Goal: Find specific page/section: Find specific page/section

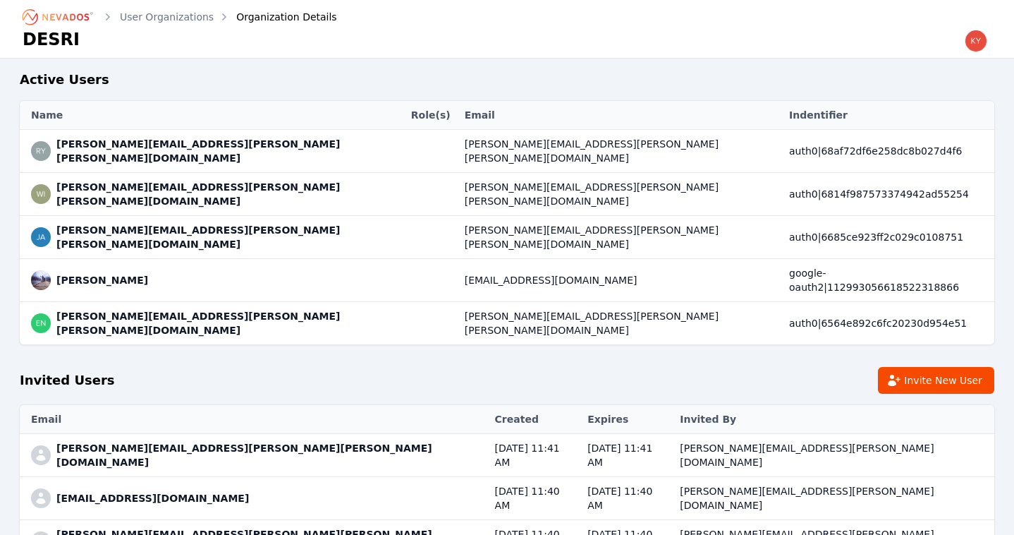
click at [82, 15] on icon "Breadcrumb" at bounding box center [65, 16] width 47 height 7
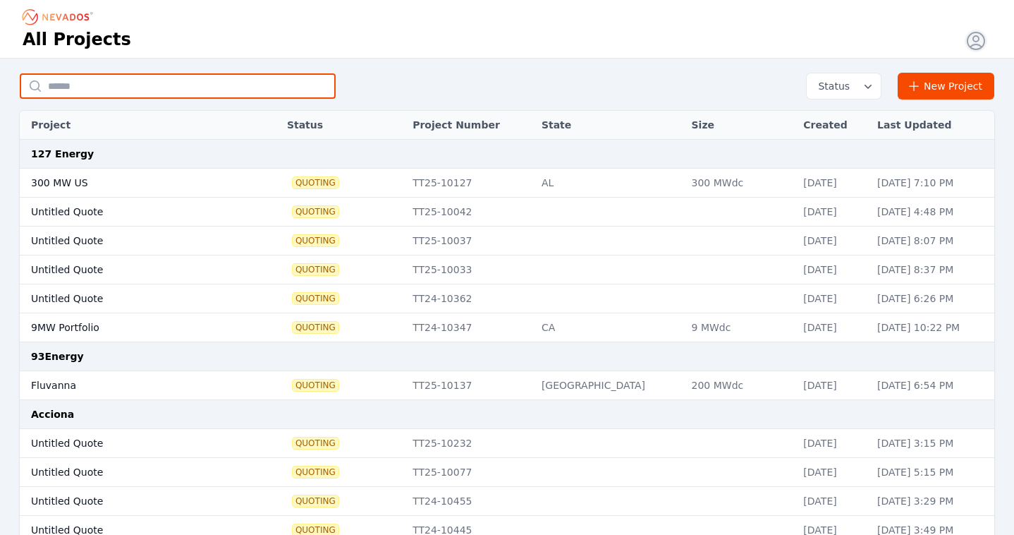
click at [217, 90] on input "text" at bounding box center [178, 85] width 316 height 25
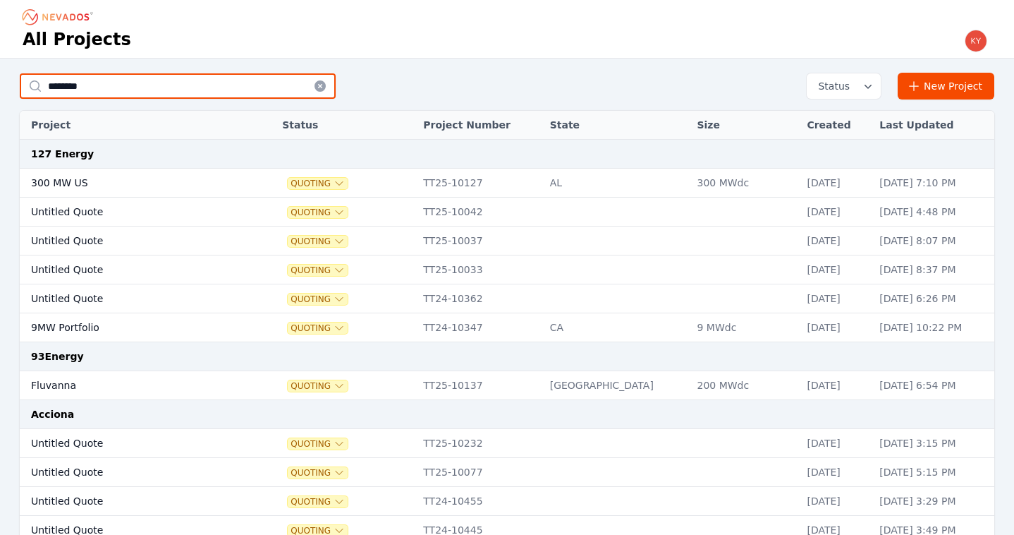
type input "********"
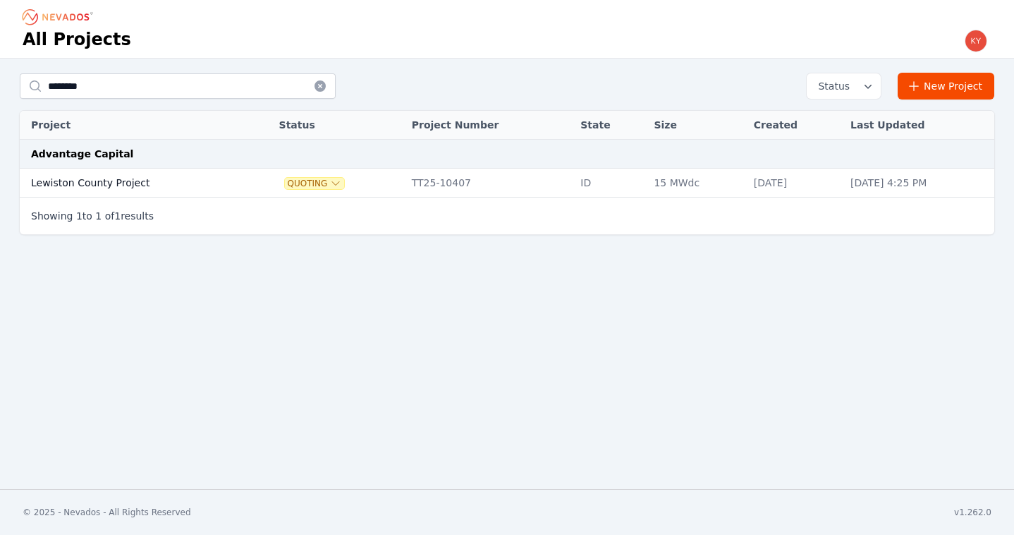
click at [182, 178] on td "Lewiston County Project" at bounding box center [134, 183] width 228 height 29
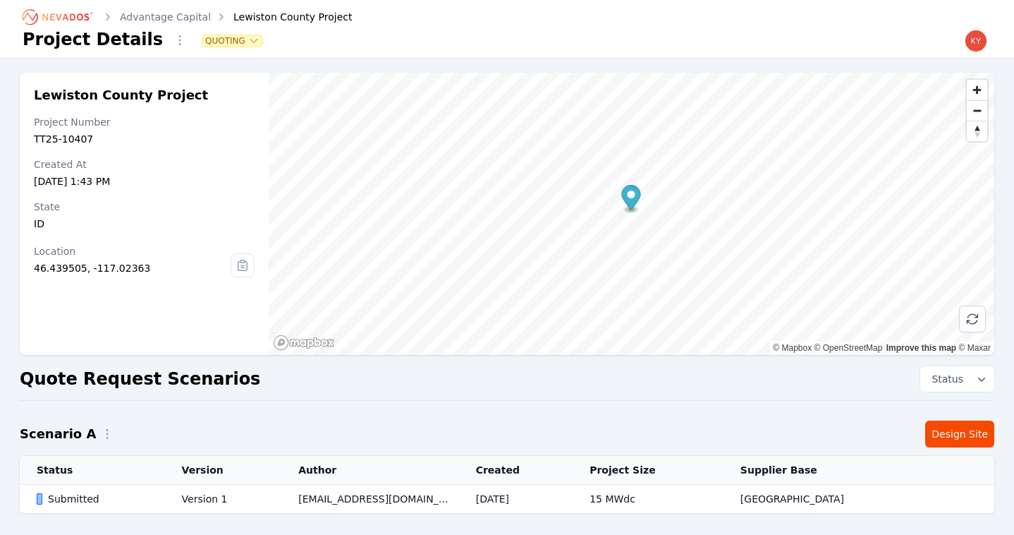
click at [364, 505] on td "[EMAIL_ADDRESS][DOMAIN_NAME]" at bounding box center [369, 499] width 177 height 29
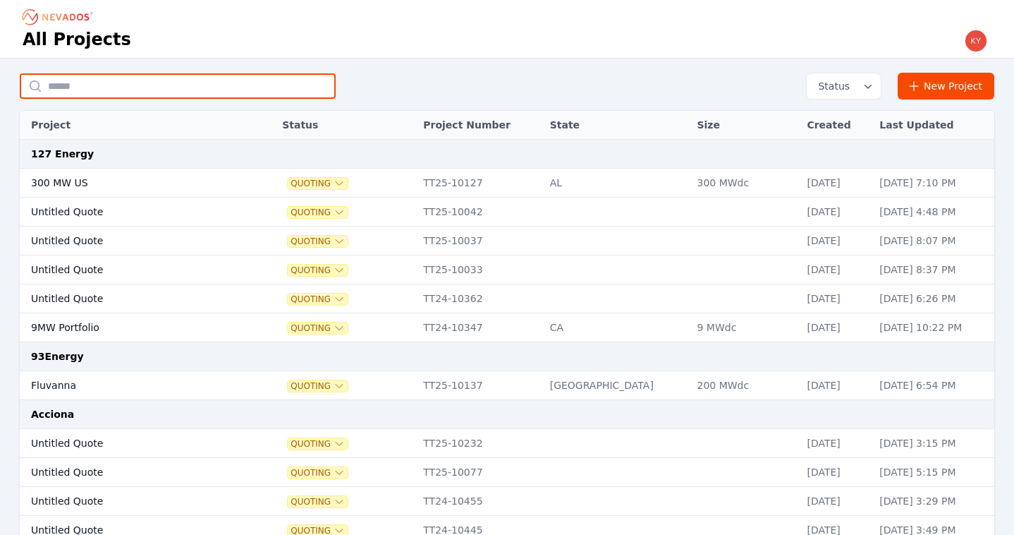
click at [262, 84] on input "text" at bounding box center [178, 85] width 316 height 25
type input "*"
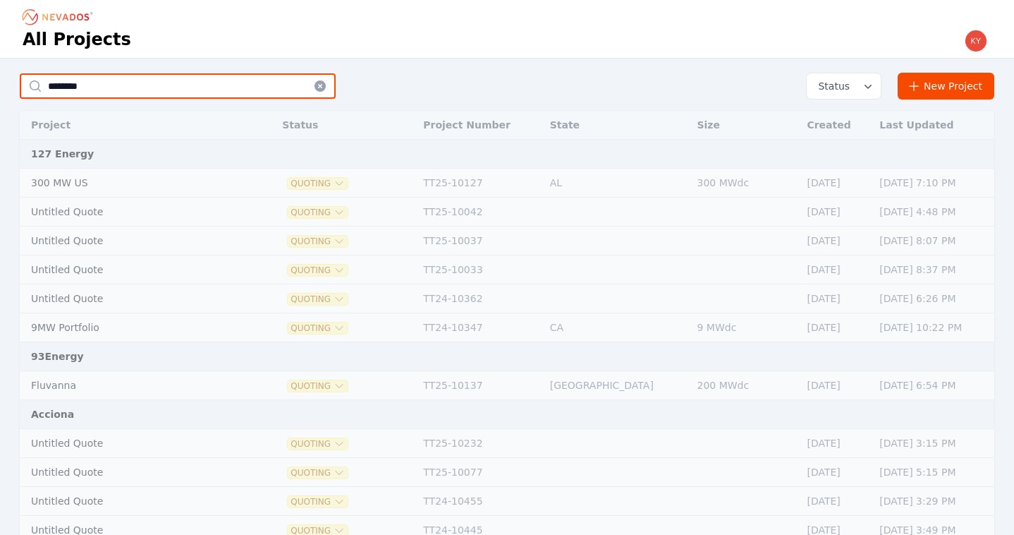
type input "***"
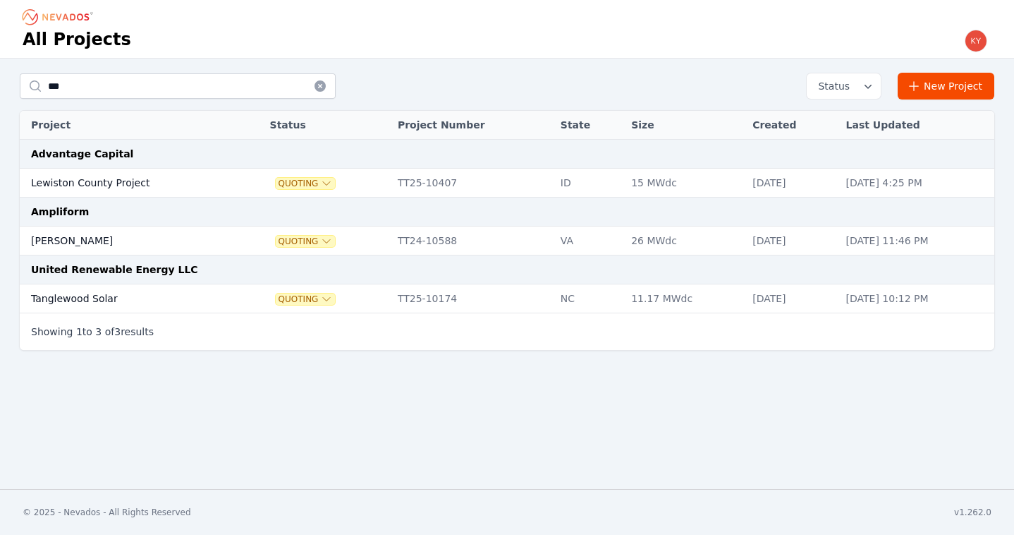
click at [99, 181] on td "Lewiston County Project" at bounding box center [130, 183] width 220 height 29
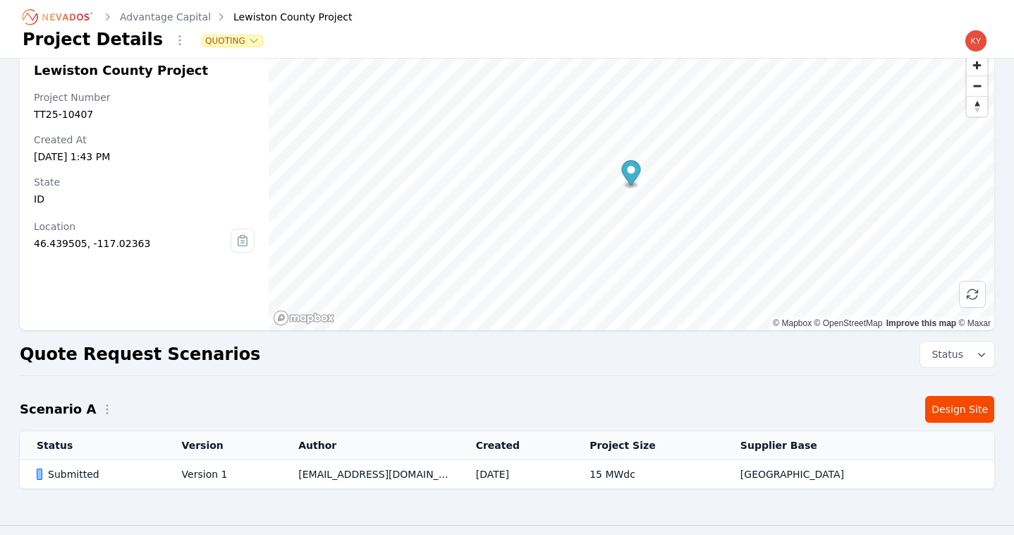
scroll to position [61, 0]
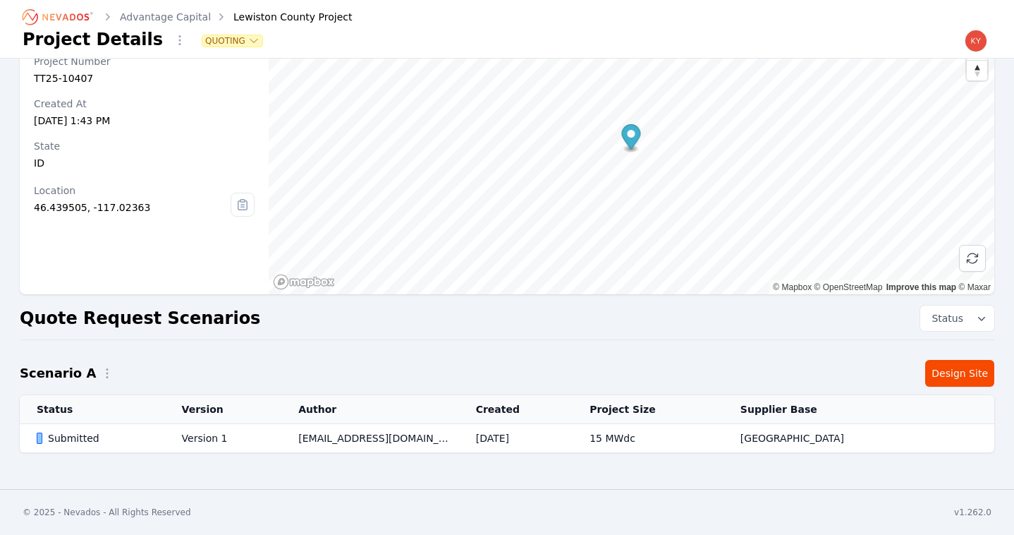
click at [192, 434] on td "Version 1" at bounding box center [223, 438] width 117 height 29
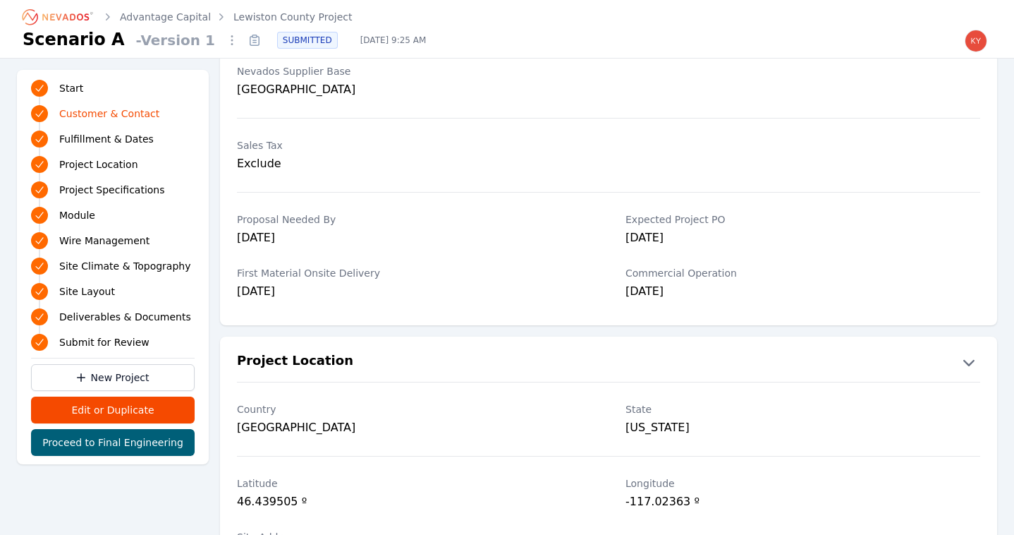
scroll to position [505, 0]
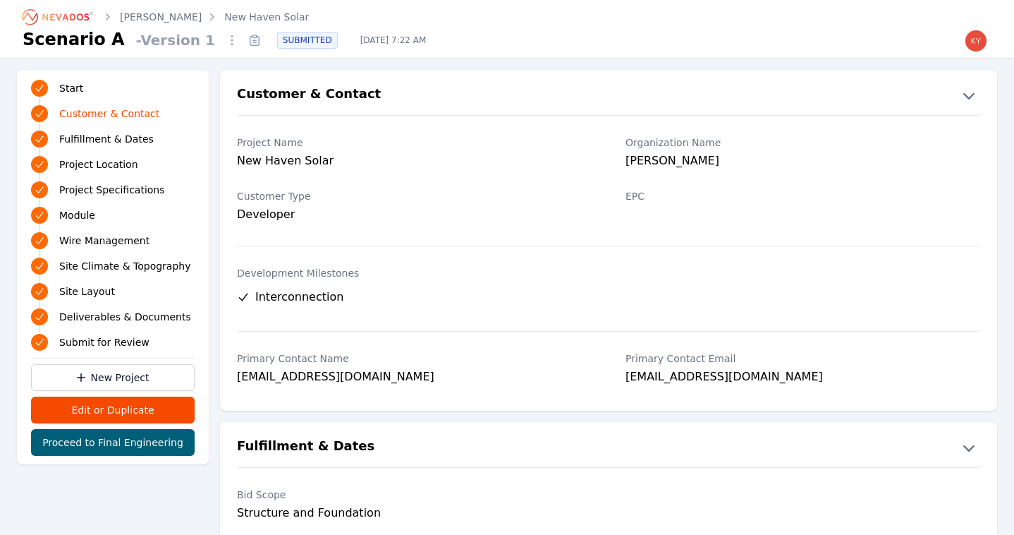
click at [73, 14] on icon "Breadcrumb" at bounding box center [65, 16] width 47 height 7
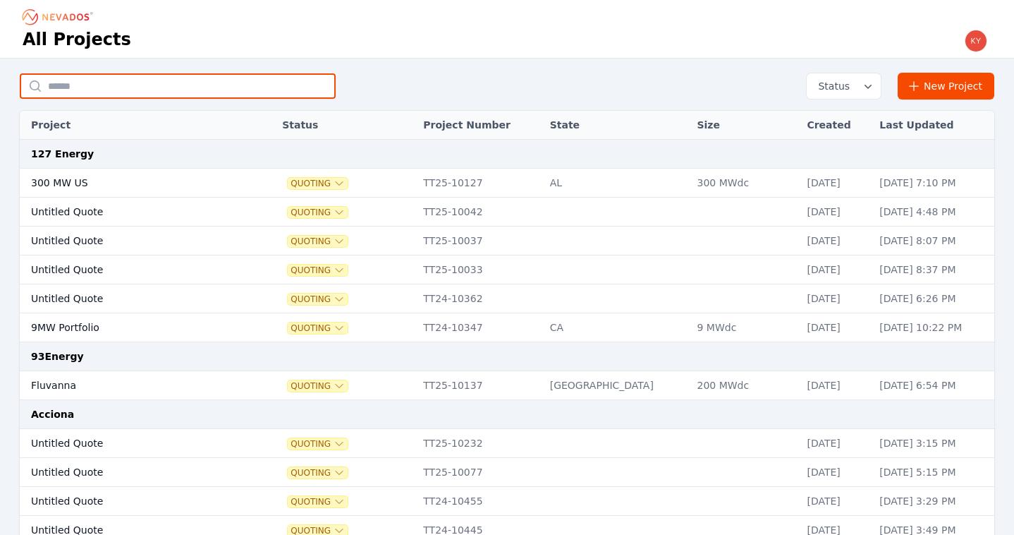
click at [230, 85] on input "text" at bounding box center [178, 85] width 316 height 25
type input "*****"
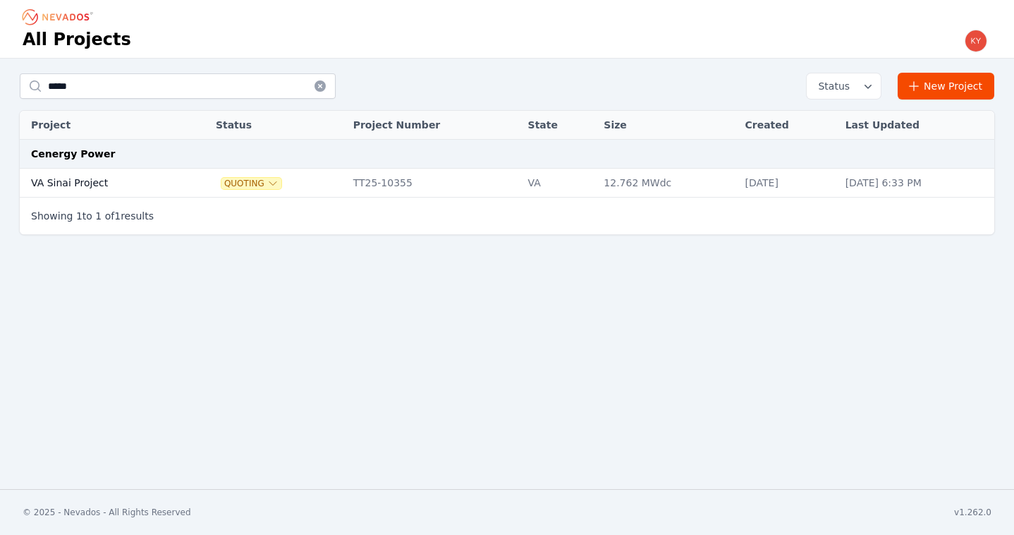
click at [160, 183] on td "VA Sinai Project" at bounding box center [102, 183] width 164 height 29
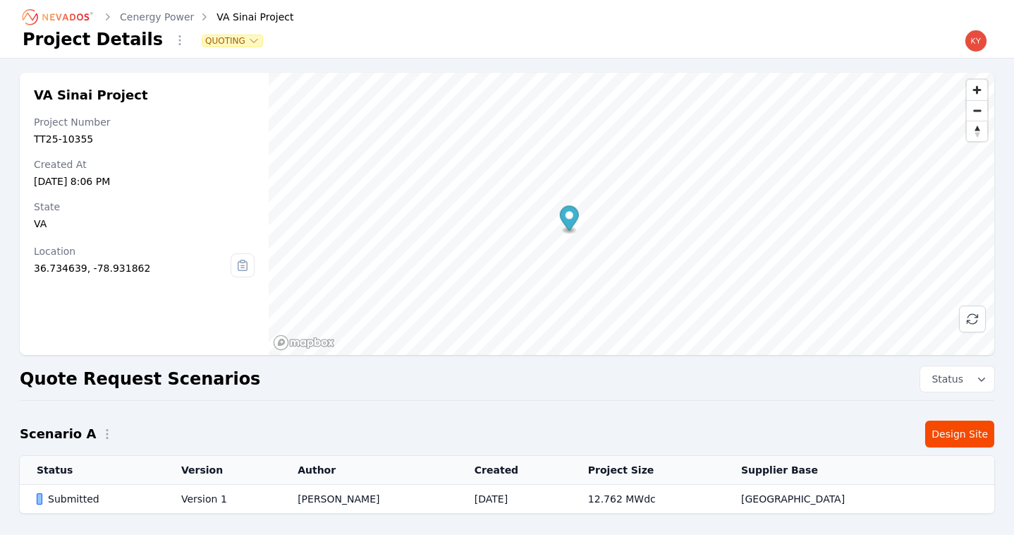
scroll to position [61, 0]
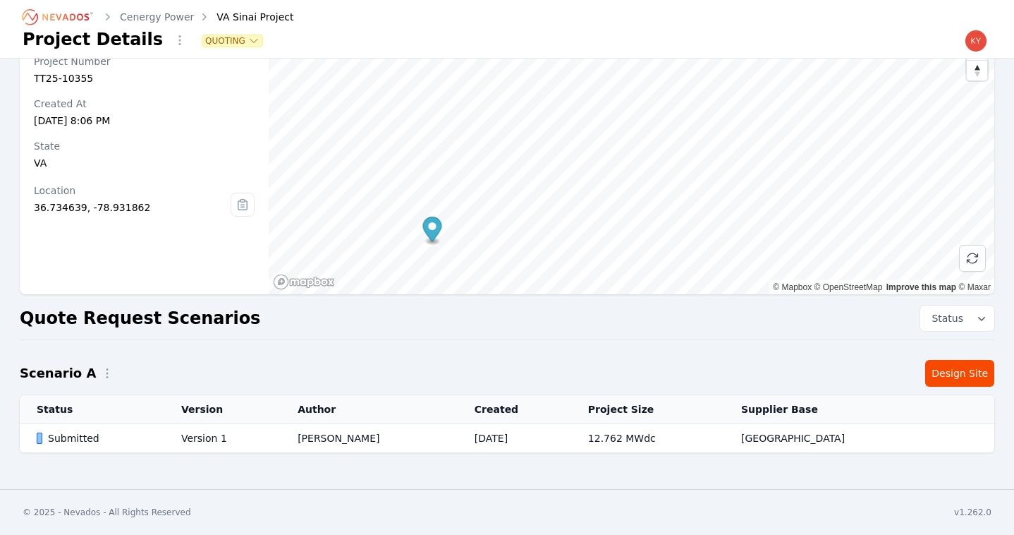
click at [281, 432] on td "Version 1" at bounding box center [222, 438] width 116 height 29
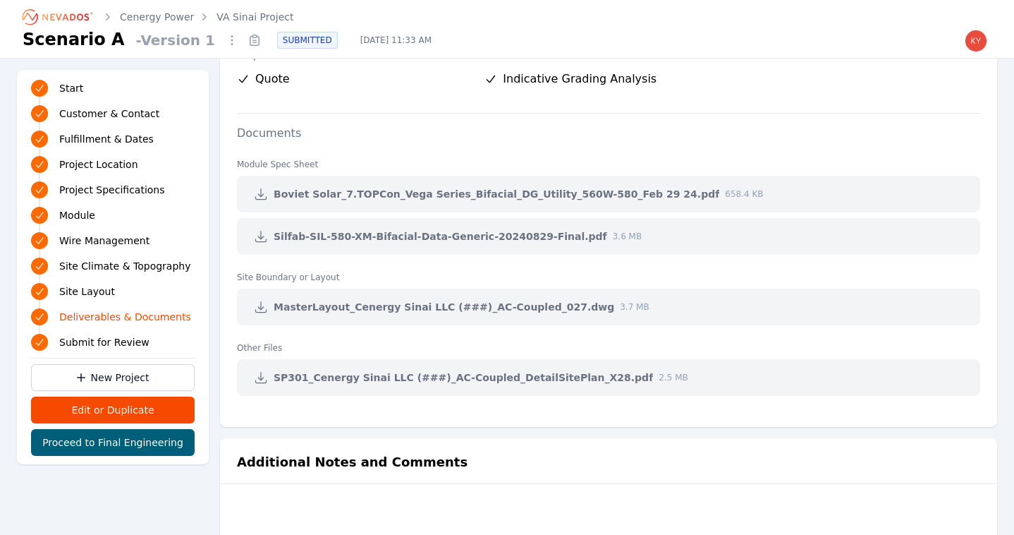
scroll to position [3286, 0]
click at [261, 309] on icon at bounding box center [261, 308] width 11 height 11
